Goal: Information Seeking & Learning: Learn about a topic

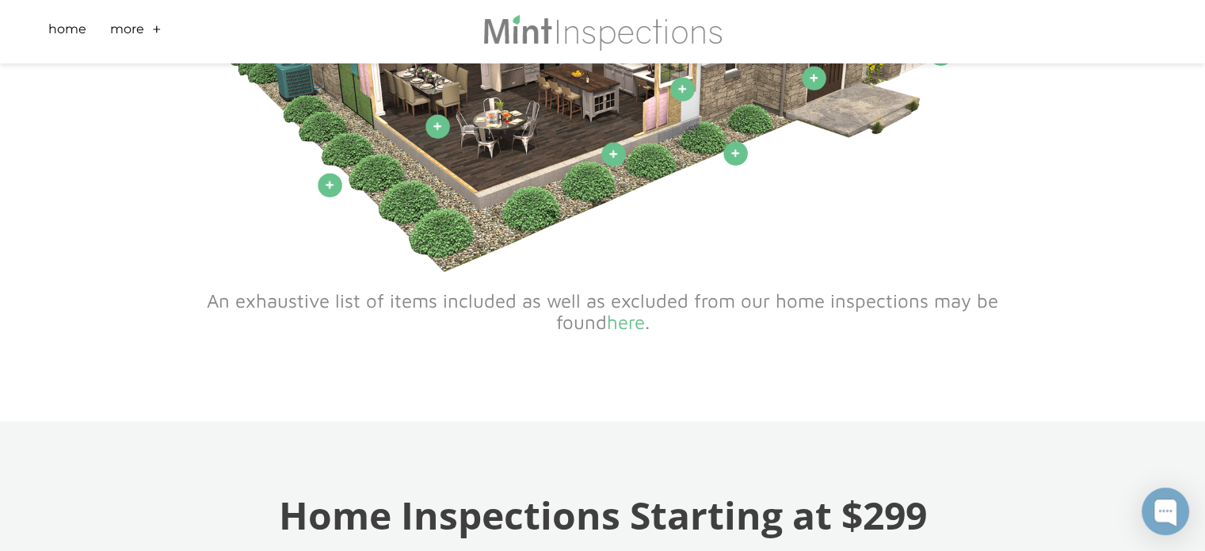
scroll to position [1109, 0]
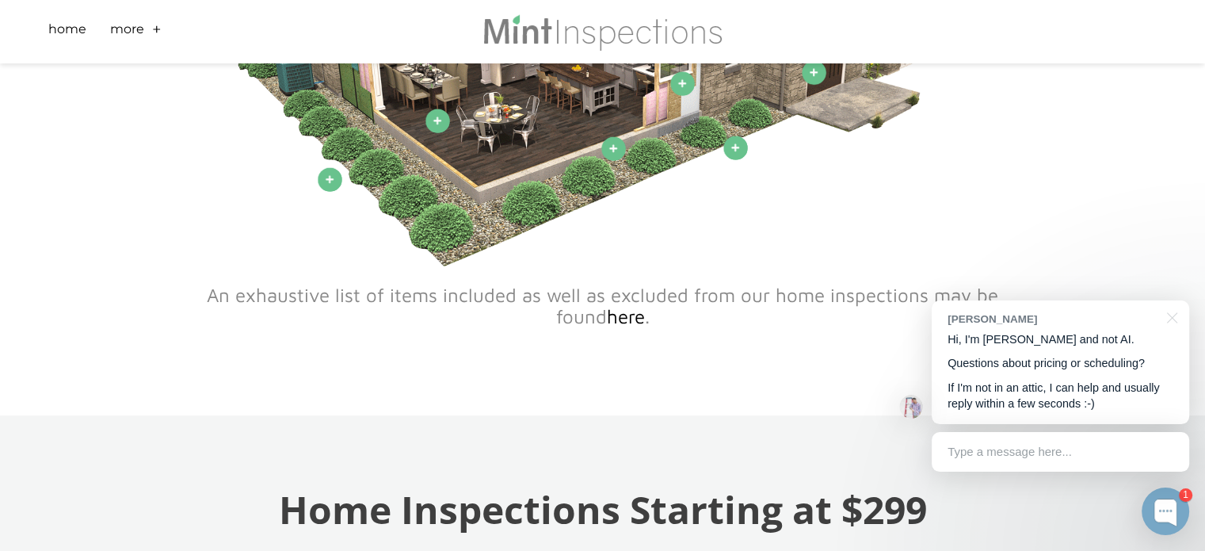
click at [632, 323] on link "here" at bounding box center [626, 316] width 38 height 22
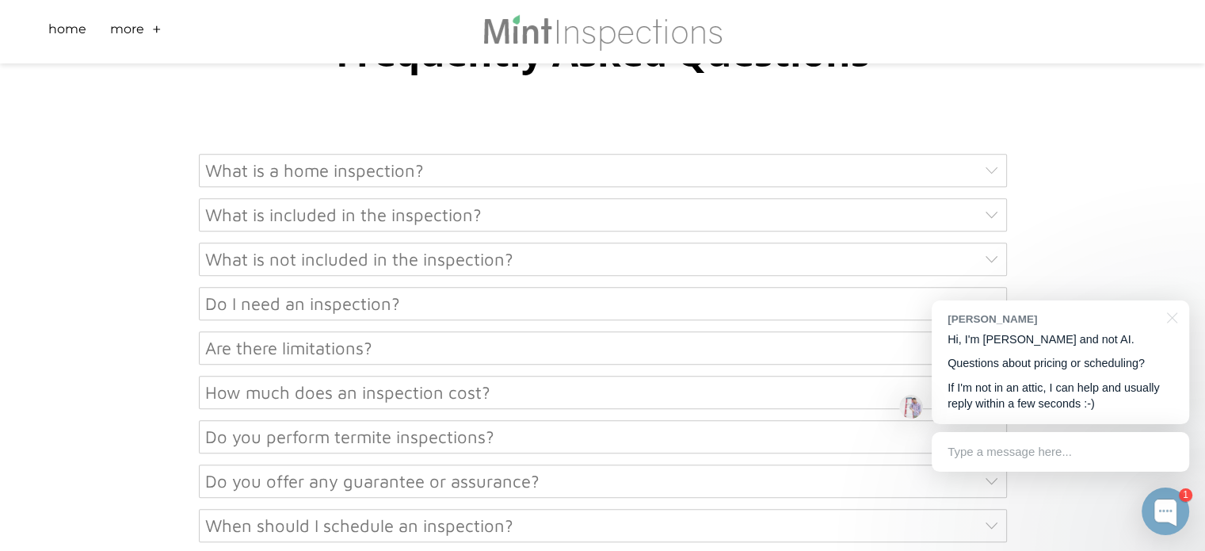
scroll to position [713, 0]
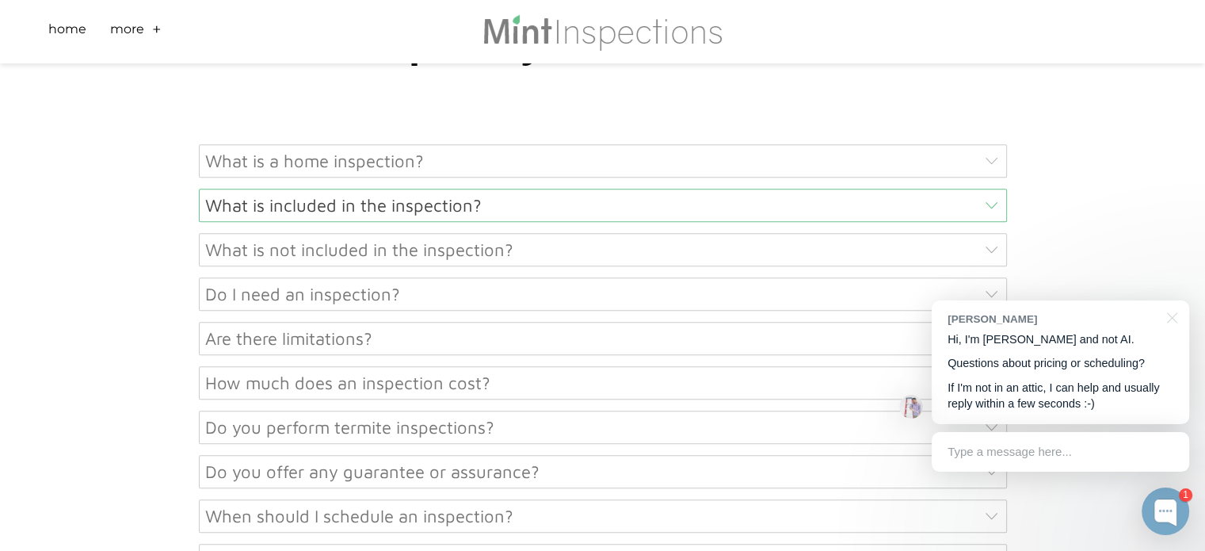
click at [449, 212] on div "What is included in the inspection?" at bounding box center [603, 205] width 808 height 33
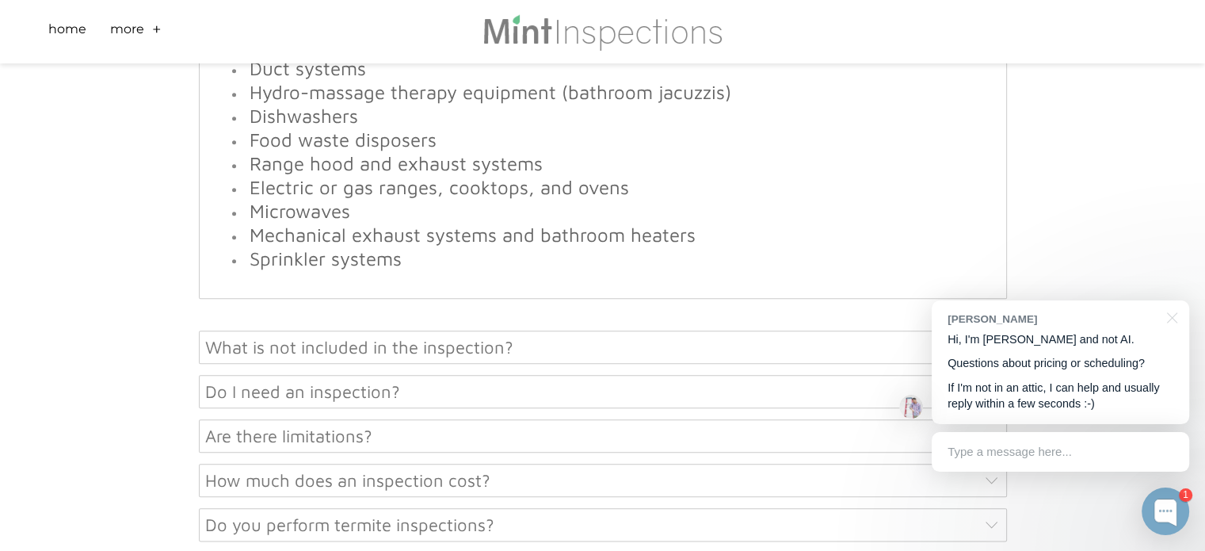
scroll to position [1743, 0]
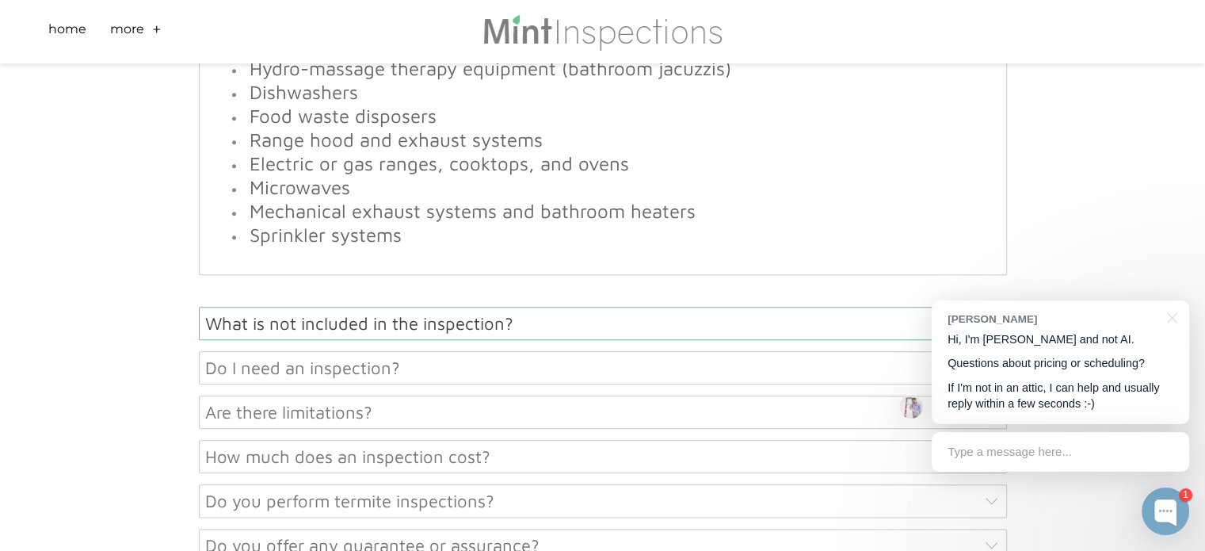
click at [494, 340] on div "What is not included in the inspection?" at bounding box center [603, 323] width 808 height 33
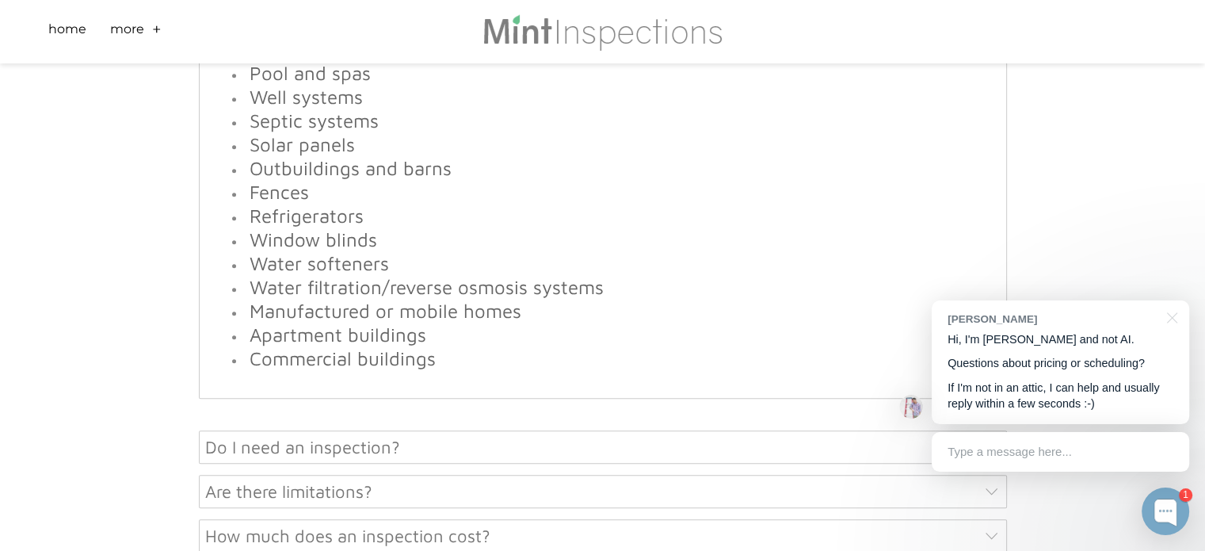
scroll to position [1161, 0]
